Goal: Transaction & Acquisition: Purchase product/service

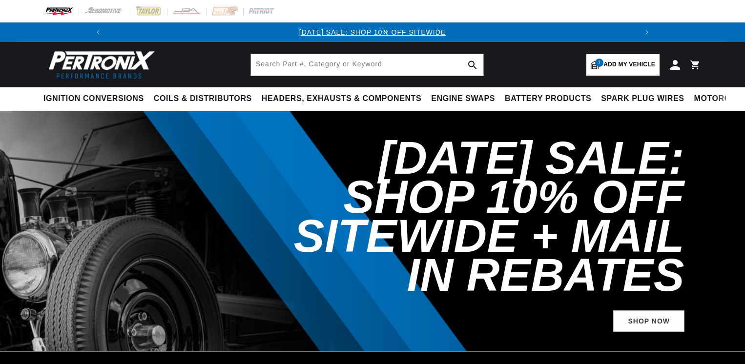
select select "1974"
select select "MG"
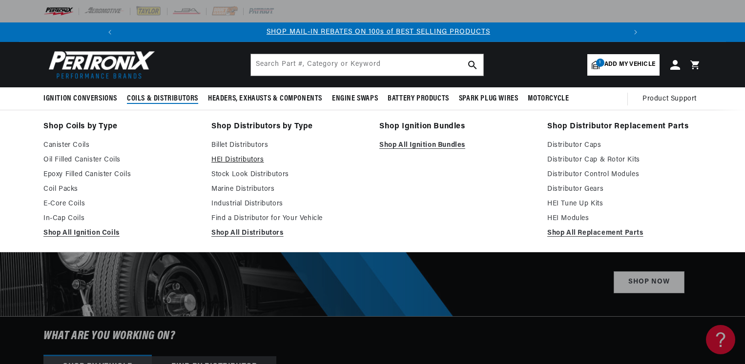
scroll to position [0, 522]
click at [267, 176] on link "Stock Look Distributors" at bounding box center [288, 175] width 154 height 12
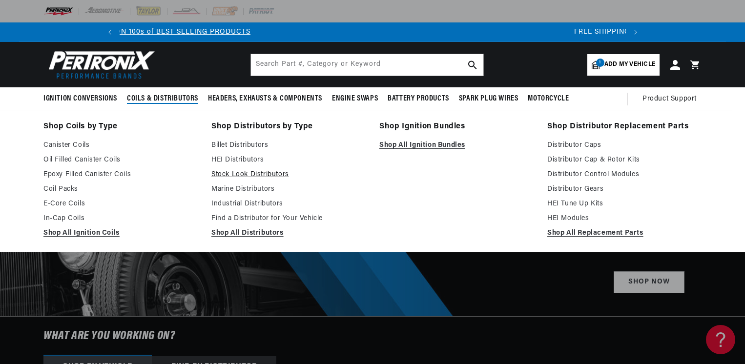
scroll to position [0, 969]
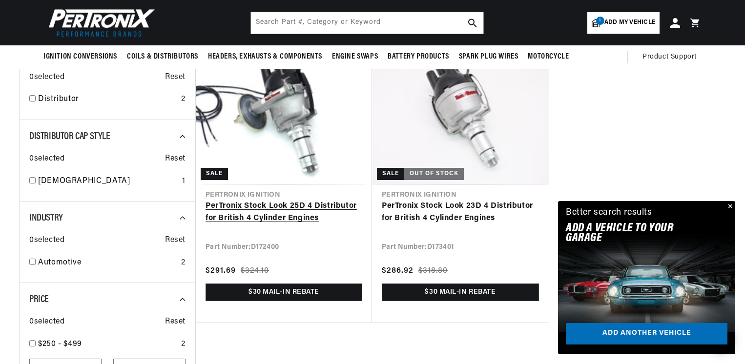
scroll to position [342, 0]
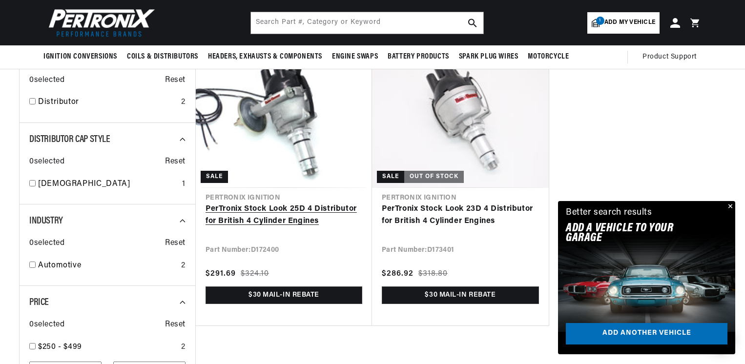
click at [254, 208] on link "PerTronix Stock Look 25D 4 Distributor for British 4 Cylinder Engines" at bounding box center [283, 215] width 157 height 25
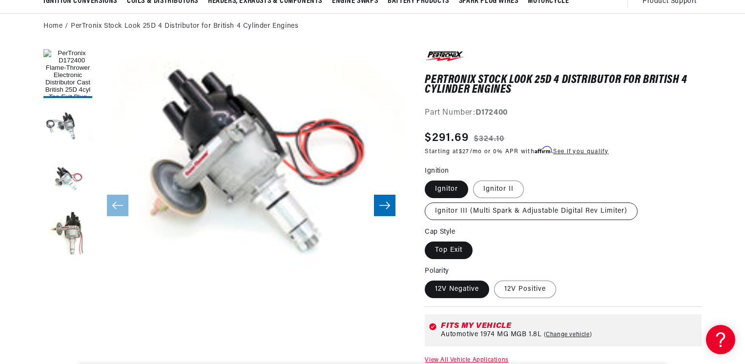
click at [499, 213] on label "Ignitor III (Multi Spark & Adjustable Digital Rev Limiter)" at bounding box center [531, 212] width 213 height 18
click at [528, 179] on input "Ignitor III (Multi Spark & Adjustable Digital Rev Limiter)" at bounding box center [528, 179] width 0 height 0
radio input "true"
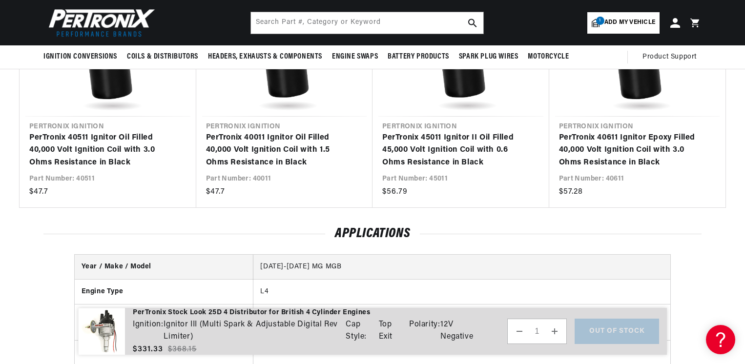
scroll to position [927, 0]
